Goal: Task Accomplishment & Management: Manage account settings

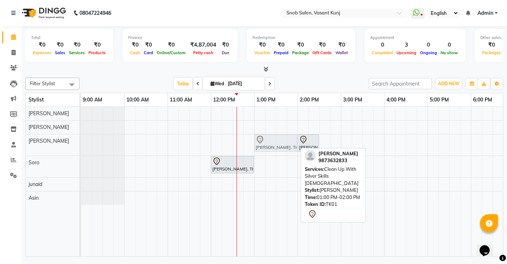
click at [81, 147] on div "Lalita Rajgopal, TK01, 01:00 PM-02:00 PM, Clean Up With Silver Skills Female La…" at bounding box center [81, 144] width 0 height 21
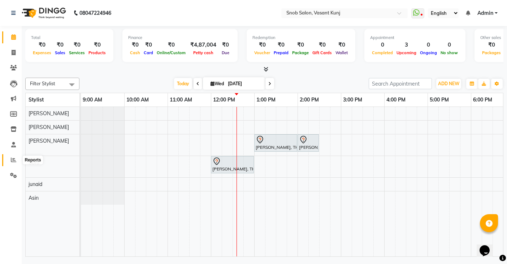
click at [12, 163] on span at bounding box center [13, 160] width 13 height 8
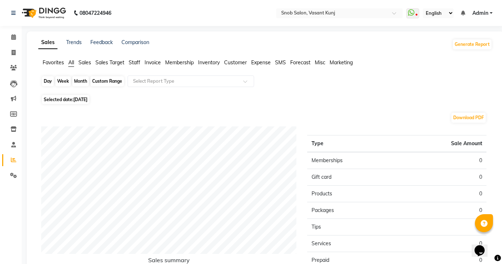
click at [47, 83] on div "Day" at bounding box center [48, 81] width 12 height 10
select select "9"
select select "2025"
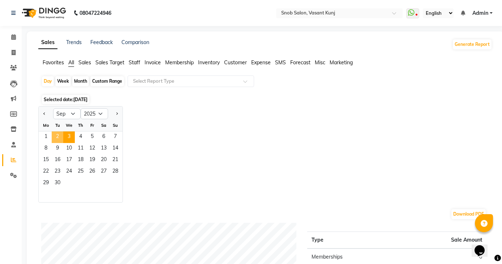
click at [57, 142] on span "2" at bounding box center [58, 137] width 12 height 12
click at [58, 135] on span "2" at bounding box center [58, 137] width 12 height 12
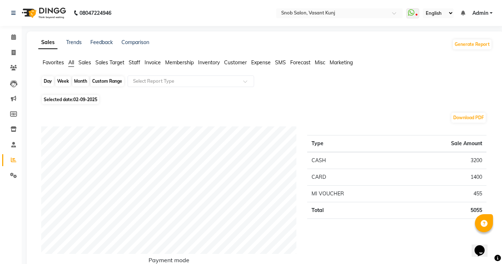
click at [49, 80] on div "Day" at bounding box center [48, 81] width 12 height 10
select select "9"
select select "2025"
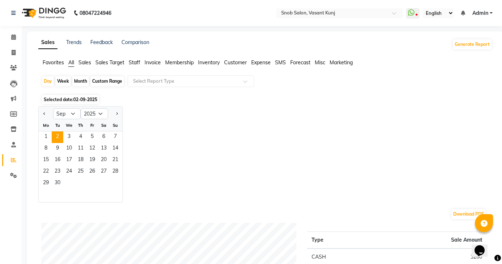
click at [46, 125] on div "Mo" at bounding box center [46, 126] width 12 height 12
click at [43, 139] on span "1" at bounding box center [46, 137] width 12 height 12
click at [44, 136] on span "1" at bounding box center [46, 137] width 12 height 12
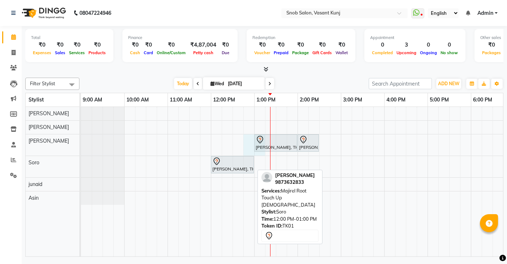
click at [253, 168] on div "[PERSON_NAME], TK01, 01:00 PM-02:00 PM, Clean Up With Silver Skills [DEMOGRAPHI…" at bounding box center [362, 182] width 563 height 150
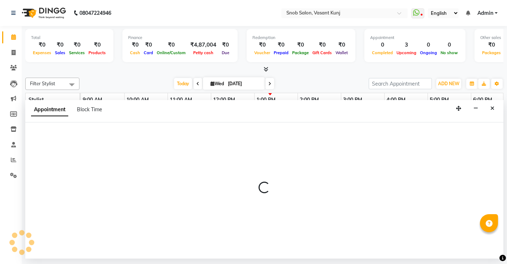
select select "62197"
select select "765"
select select "tentative"
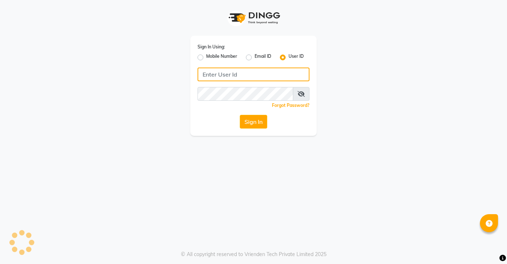
type input "snobsalon"
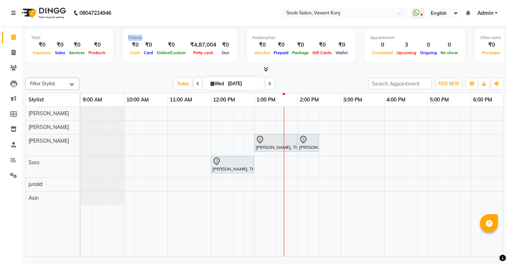
drag, startPoint x: 213, startPoint y: 26, endPoint x: 468, endPoint y: 129, distance: 274.8
click at [324, 66] on div "Total ₹0 Expenses ₹0 Sales ₹0 Services ₹0 Products Finance ₹0 Cash ₹0 Card ₹0 O…" at bounding box center [264, 49] width 478 height 47
click at [264, 181] on div "[PERSON_NAME], TK01, 01:00 PM-02:00 PM, Clean Up With Silver Skills [DEMOGRAPHI…" at bounding box center [362, 182] width 563 height 150
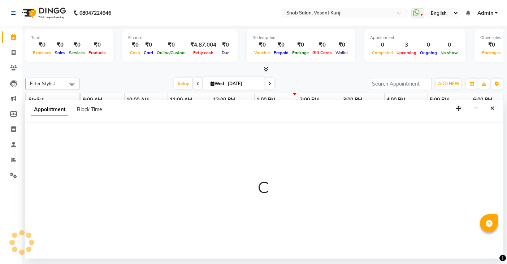
select select "82633"
select select "780"
select select "tentative"
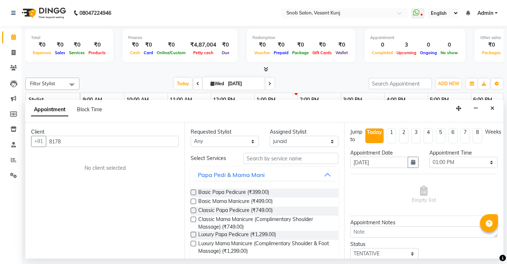
click at [60, 139] on input "8178" at bounding box center [112, 141] width 133 height 11
click at [53, 139] on input "8178" at bounding box center [112, 141] width 133 height 11
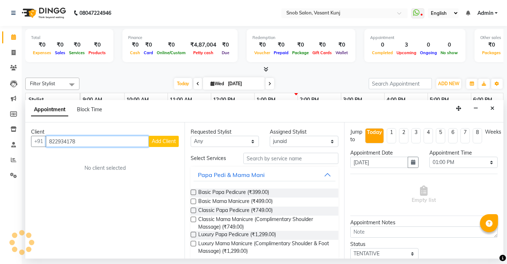
click at [86, 141] on input "822934178" at bounding box center [97, 141] width 103 height 11
type input "8"
type input "817"
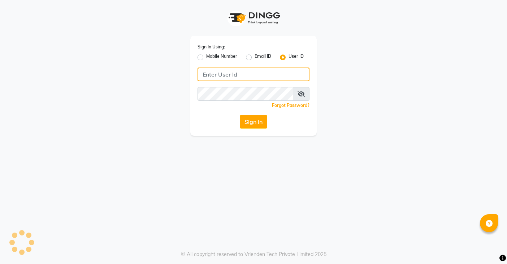
type input "snobsalon"
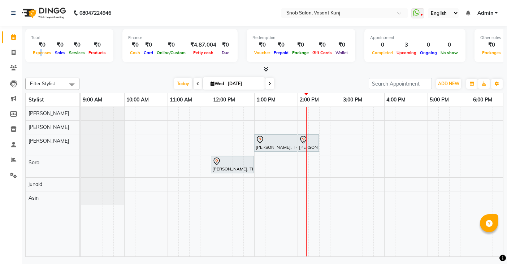
drag, startPoint x: 39, startPoint y: 55, endPoint x: 87, endPoint y: -4, distance: 76.0
click at [87, 0] on html "08047224946 Select Location × Snob Salon, Vasant Kunj WhatsApp Status ✕ Status:…" at bounding box center [253, 132] width 507 height 264
click at [263, 186] on div "[PERSON_NAME], TK01, 01:00 PM-02:00 PM, Clean Up With Silver Skills [DEMOGRAPHI…" at bounding box center [362, 182] width 563 height 150
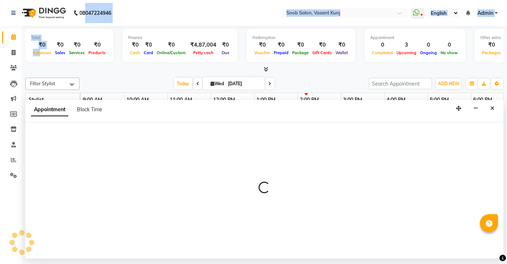
select select "82633"
select select "780"
select select "tentative"
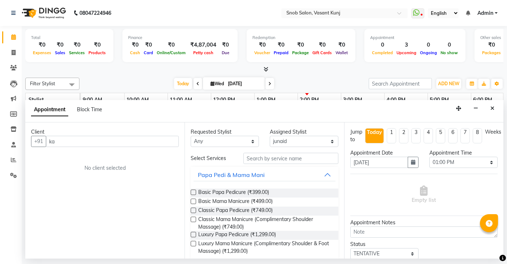
type input "k"
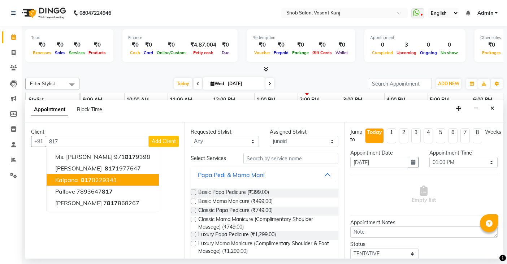
click at [73, 178] on span "Kalpana" at bounding box center [66, 179] width 23 height 7
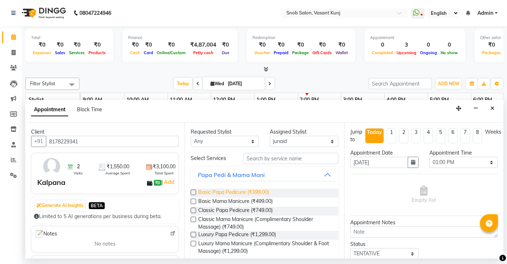
type input "8178229341"
click at [233, 191] on span "Basic Papa Pedicure (₹399.00)" at bounding box center [233, 193] width 71 height 9
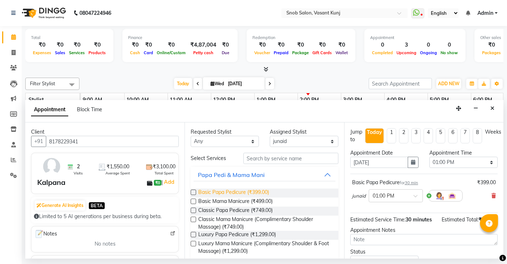
click at [231, 195] on span "Basic Papa Pedicure (₹399.00)" at bounding box center [233, 193] width 71 height 9
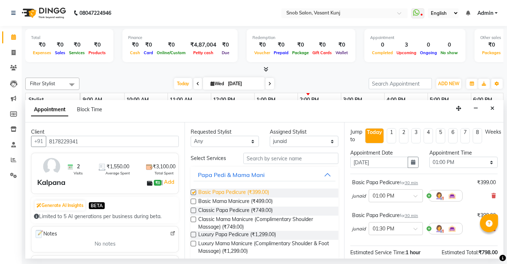
checkbox input "false"
click at [482, 183] on div "₹399.00" at bounding box center [486, 183] width 19 height 8
click at [492, 194] on icon at bounding box center [494, 195] width 4 height 5
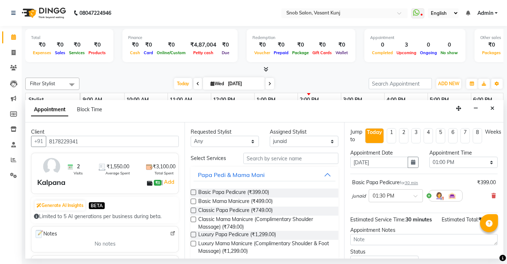
click at [489, 181] on div "₹399.00" at bounding box center [486, 183] width 19 height 8
click at [492, 195] on icon at bounding box center [494, 195] width 4 height 5
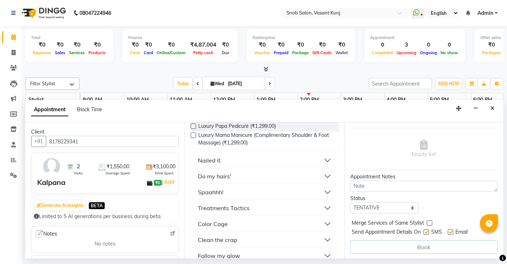
scroll to position [47, 0]
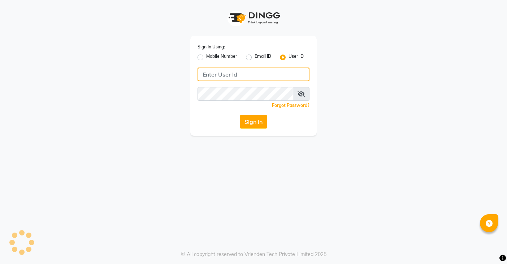
type input "snobsalon"
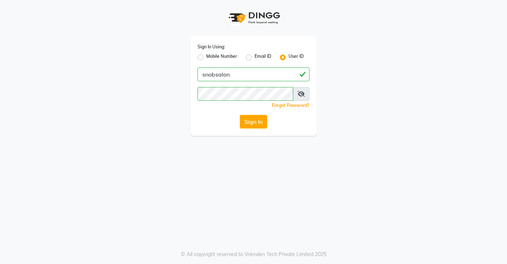
drag, startPoint x: 262, startPoint y: 117, endPoint x: 238, endPoint y: 102, distance: 27.8
click at [258, 114] on div "Sign In Using: Mobile Number Email ID User ID snobsalon Remember me Forgot Pass…" at bounding box center [253, 86] width 126 height 100
click at [261, 124] on button "Sign In" at bounding box center [253, 122] width 27 height 14
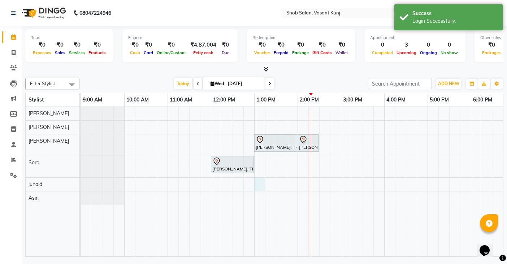
click at [260, 183] on div "[PERSON_NAME], TK01, 01:00 PM-02:00 PM, Clean Up With Silver Skills [DEMOGRAPHI…" at bounding box center [362, 182] width 563 height 150
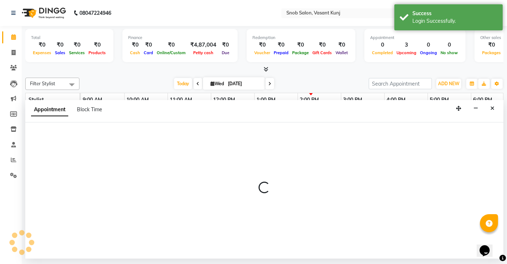
select select "82633"
select select "780"
select select "tentative"
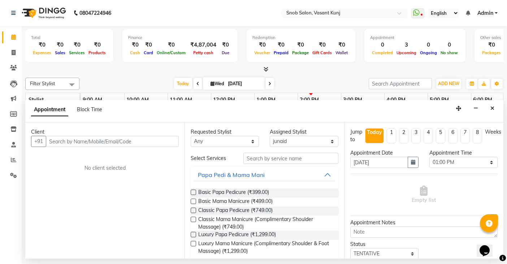
click at [430, 198] on span "Empty list" at bounding box center [424, 195] width 24 height 18
click at [429, 198] on span "Empty list" at bounding box center [424, 195] width 24 height 18
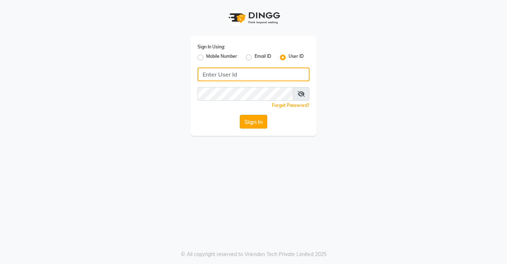
type input "snobsalon"
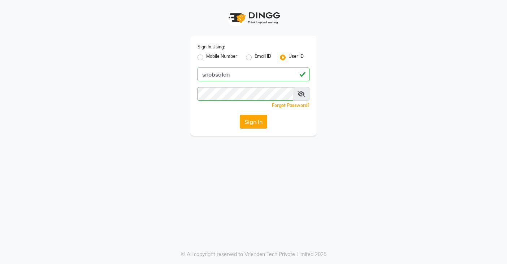
click at [248, 121] on button "Sign In" at bounding box center [253, 122] width 27 height 14
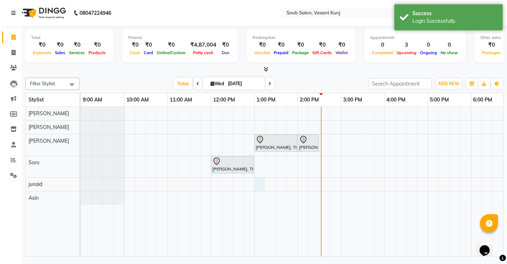
click at [261, 187] on div "[PERSON_NAME], TK01, 01:00 PM-02:00 PM, Clean Up With Silver Skills [DEMOGRAPHI…" at bounding box center [362, 182] width 563 height 150
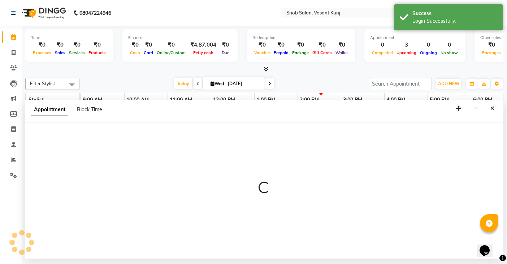
select select "82633"
select select "780"
select select "tentative"
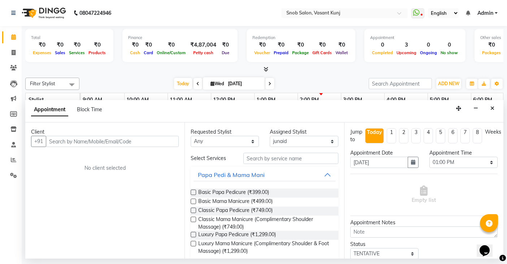
click at [432, 199] on span "Empty list" at bounding box center [424, 195] width 24 height 18
click at [430, 199] on span "Empty list" at bounding box center [424, 195] width 24 height 18
drag, startPoint x: 430, startPoint y: 199, endPoint x: 459, endPoint y: 199, distance: 28.2
click at [459, 199] on div "Empty list" at bounding box center [423, 195] width 147 height 36
click at [487, 164] on select "Select 10:00 AM 10:15 AM 10:30 AM 10:45 AM 11:00 AM 11:15 AM 11:30 AM 11:45 AM …" at bounding box center [463, 162] width 68 height 11
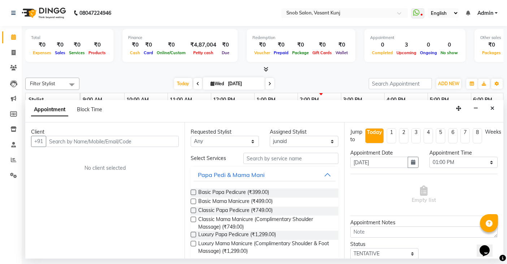
click at [488, 221] on icon at bounding box center [489, 223] width 7 height 7
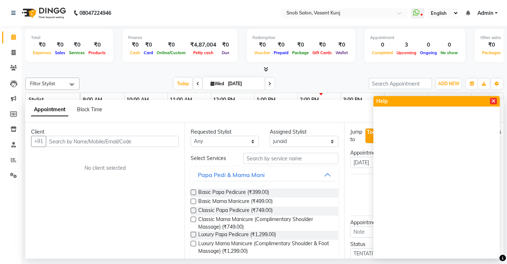
click at [491, 101] on span at bounding box center [493, 101] width 7 height 7
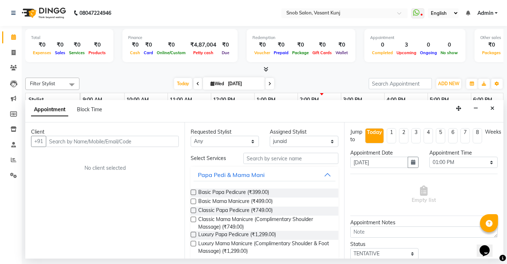
click at [429, 132] on li "4" at bounding box center [428, 135] width 9 height 15
type input "01-10-2025"
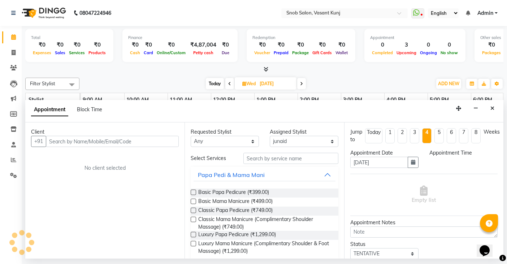
select select "780"
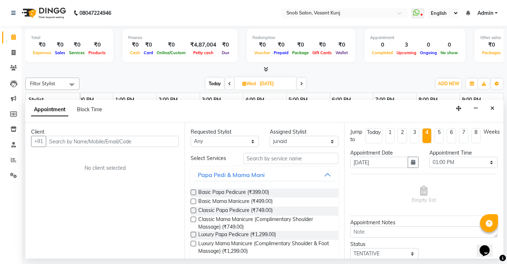
click at [374, 130] on div "Today" at bounding box center [374, 133] width 14 height 8
type input "[DATE]"
select select "780"
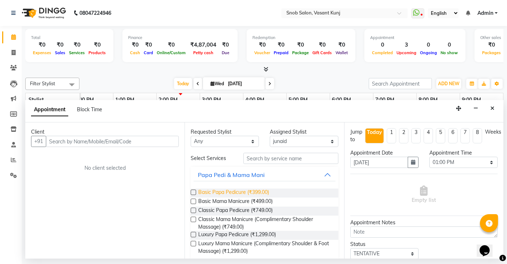
click at [216, 191] on span "Basic Papa Pedicure (₹399.00)" at bounding box center [233, 193] width 71 height 9
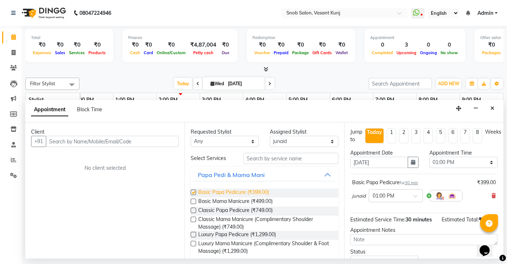
checkbox input "false"
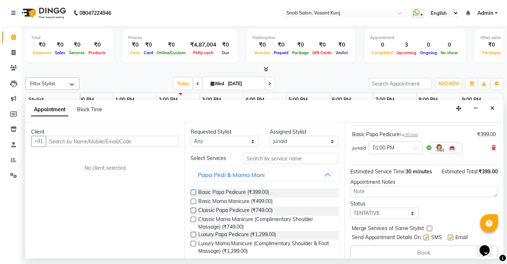
scroll to position [55, 0]
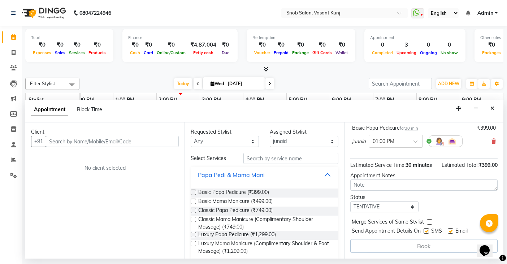
click at [425, 246] on div "Book" at bounding box center [423, 246] width 147 height 14
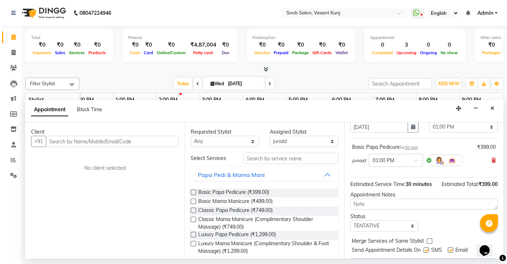
scroll to position [0, 0]
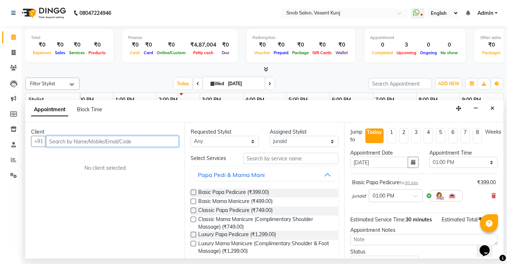
click at [62, 141] on input "text" at bounding box center [112, 141] width 133 height 11
click at [61, 144] on input "text" at bounding box center [112, 141] width 133 height 11
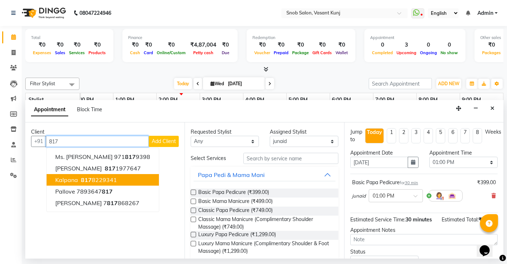
click at [59, 182] on span "Kalpana" at bounding box center [66, 179] width 23 height 7
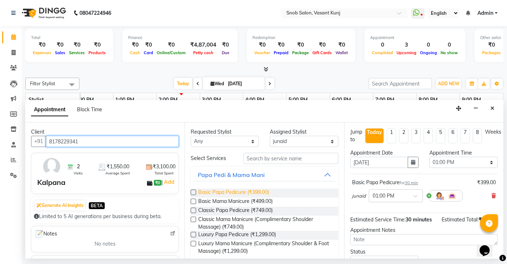
type input "8178229341"
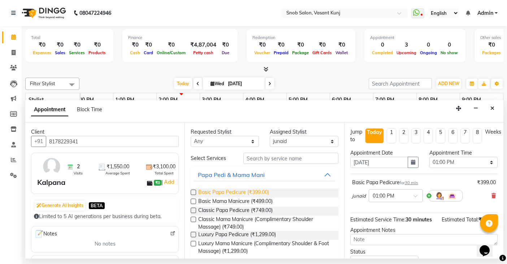
click at [213, 190] on span "Basic Papa Pedicure (₹399.00)" at bounding box center [233, 193] width 71 height 9
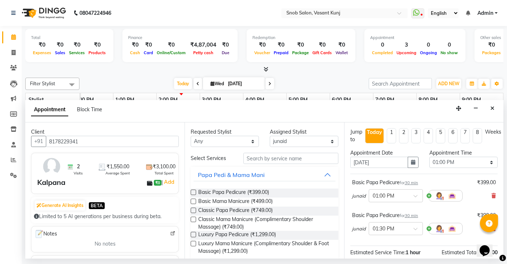
click at [192, 193] on label at bounding box center [193, 192] width 5 height 5
click at [192, 193] on input "checkbox" at bounding box center [193, 193] width 5 height 5
checkbox input "false"
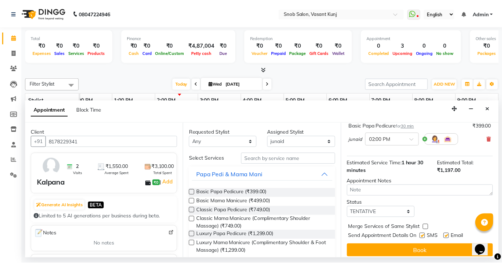
scroll to position [127, 0]
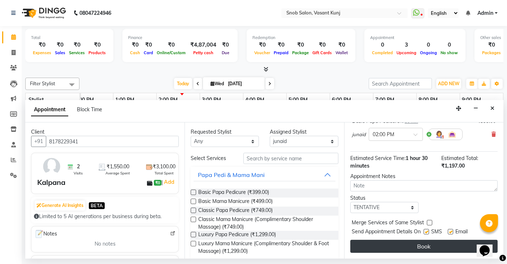
click at [411, 242] on button "Book" at bounding box center [423, 246] width 147 height 13
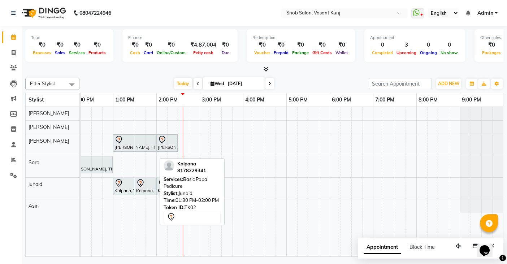
click at [152, 182] on div at bounding box center [145, 183] width 18 height 9
select select "7"
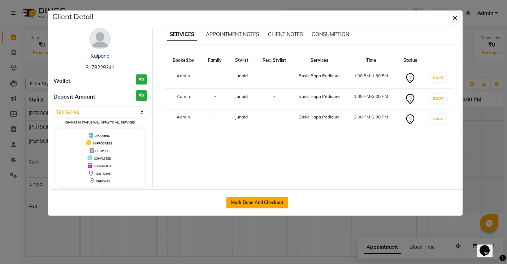
click at [250, 200] on button "Mark Done And Checkout" at bounding box center [257, 203] width 62 height 12
select select "service"
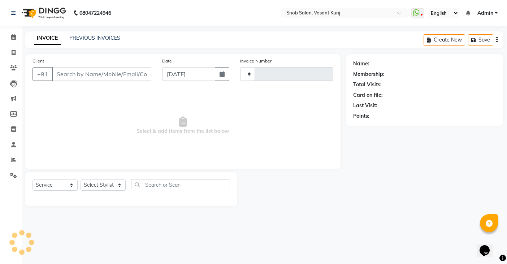
type input "0698"
select select "7175"
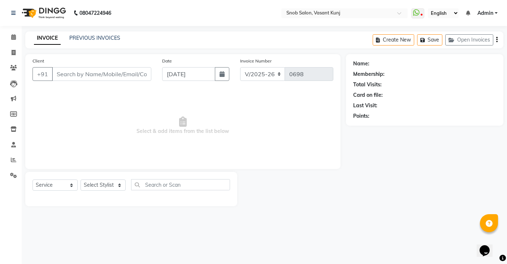
type input "8178229341"
select select "82633"
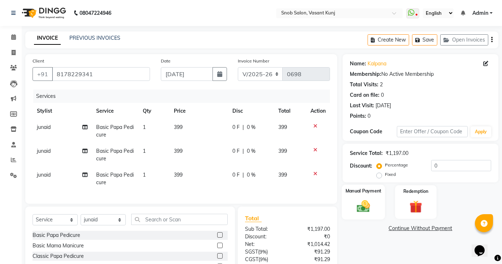
click at [363, 204] on img at bounding box center [362, 206] width 21 height 15
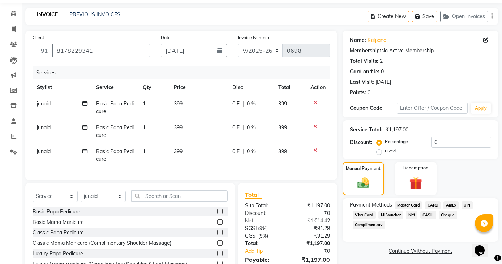
scroll to position [36, 0]
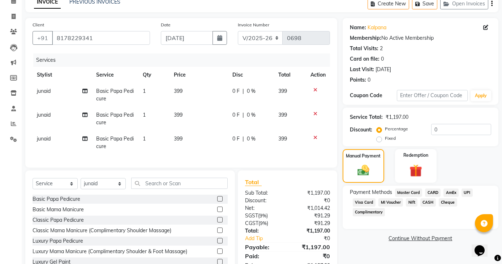
click at [427, 202] on span "CASH" at bounding box center [428, 202] width 16 height 8
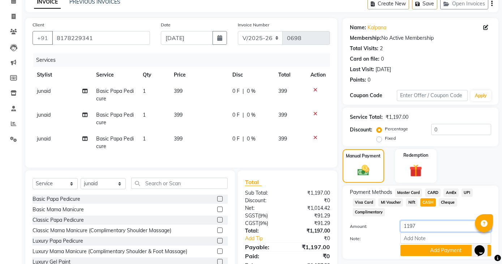
click at [415, 226] on input "1197" at bounding box center [445, 226] width 91 height 11
type input "1"
type input "500"
click at [433, 248] on button "Add Payment" at bounding box center [445, 250] width 91 height 11
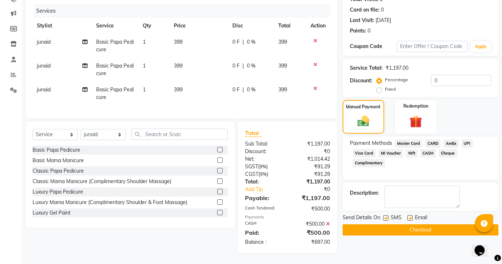
scroll to position [91, 0]
click at [425, 224] on button "Checkout" at bounding box center [420, 229] width 156 height 11
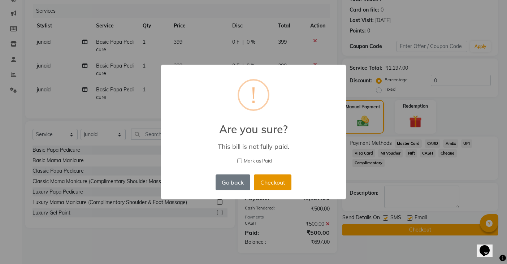
click at [264, 185] on button "Checkout" at bounding box center [273, 182] width 38 height 16
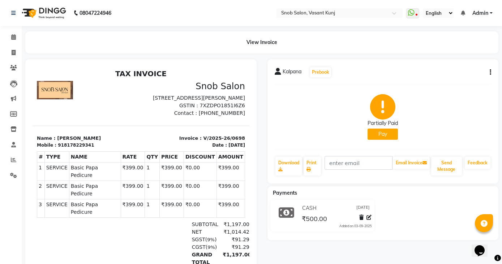
scroll to position [36, 0]
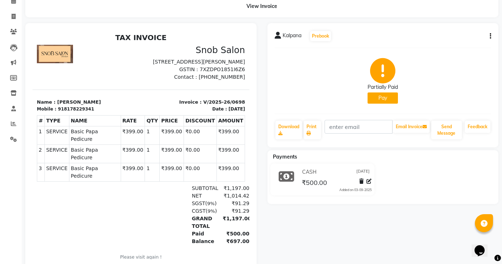
select select "7175"
select select "service"
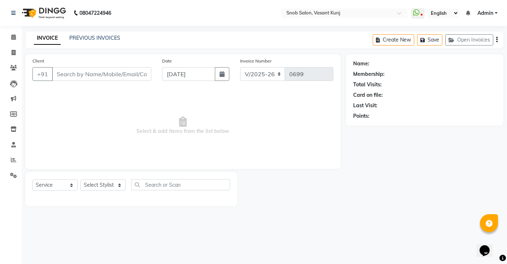
type input "8178229341"
select select "82633"
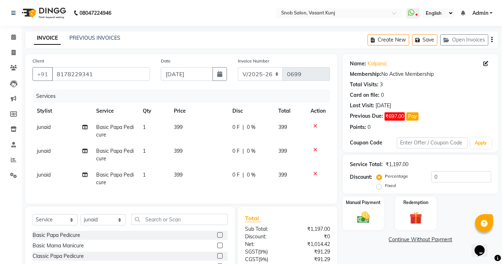
click at [314, 124] on icon at bounding box center [315, 126] width 4 height 5
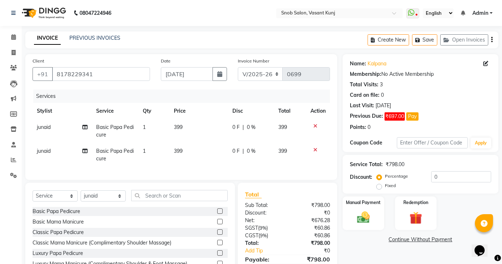
click at [314, 125] on icon at bounding box center [315, 126] width 4 height 5
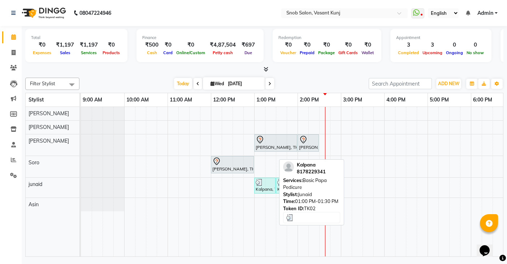
click at [267, 180] on div at bounding box center [265, 182] width 18 height 7
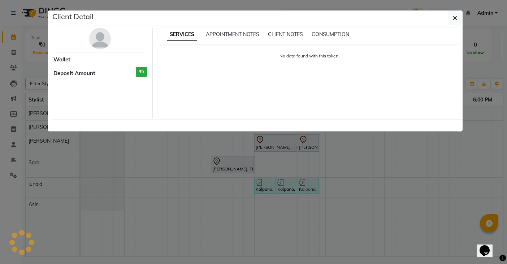
select select "3"
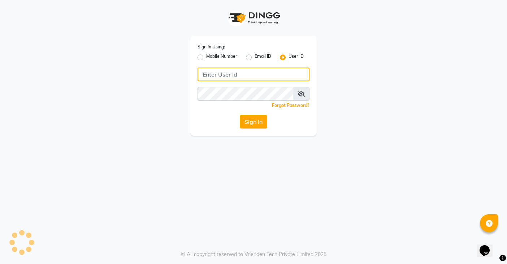
type input "snobsalon"
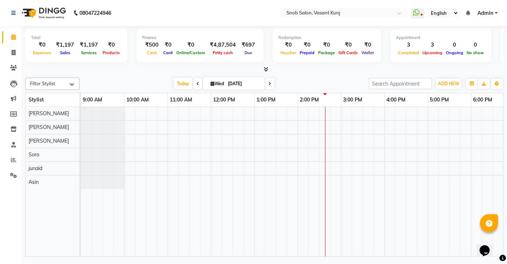
scroll to position [0, 141]
